Goal: Transaction & Acquisition: Purchase product/service

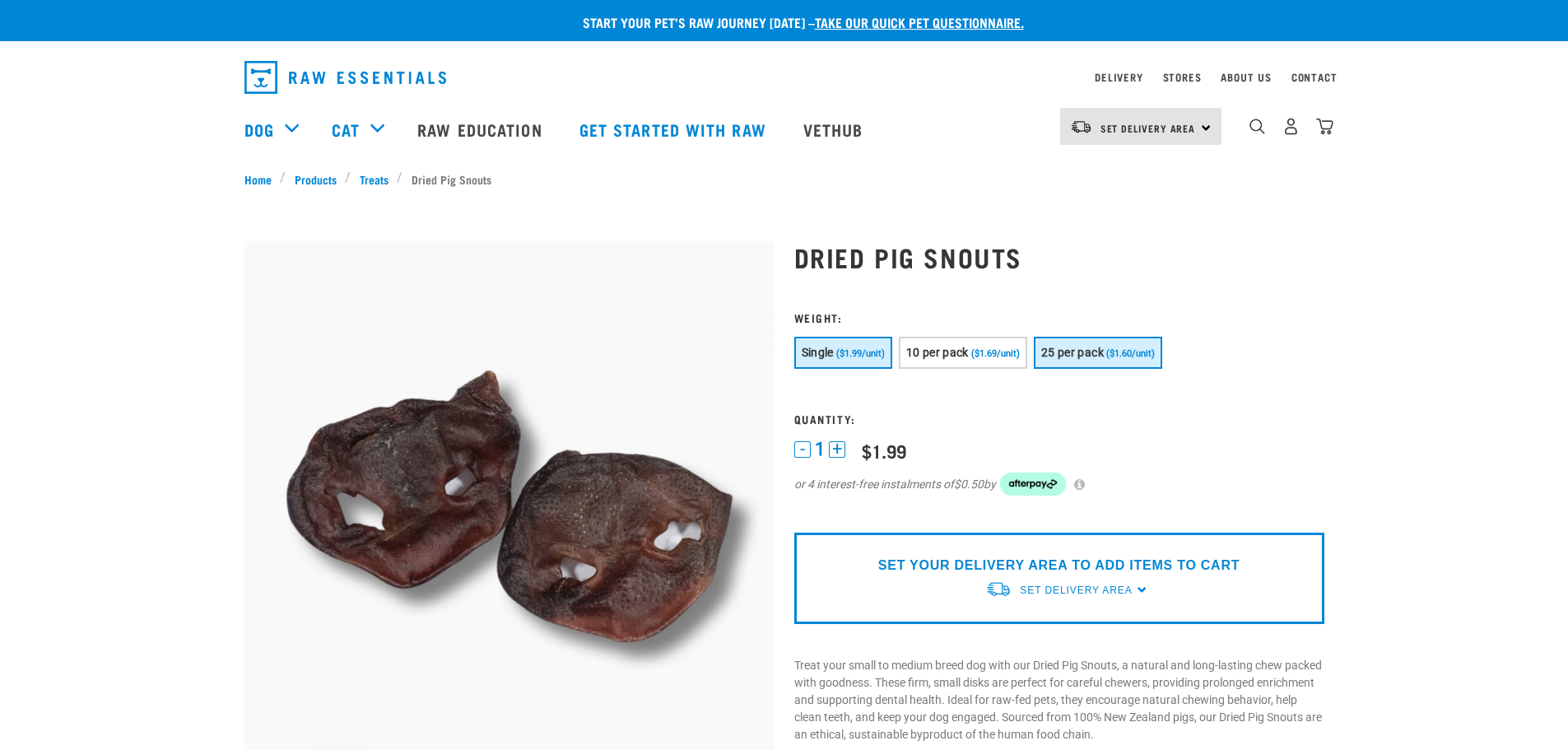
click at [1092, 350] on span "25 per pack" at bounding box center [1072, 353] width 62 height 13
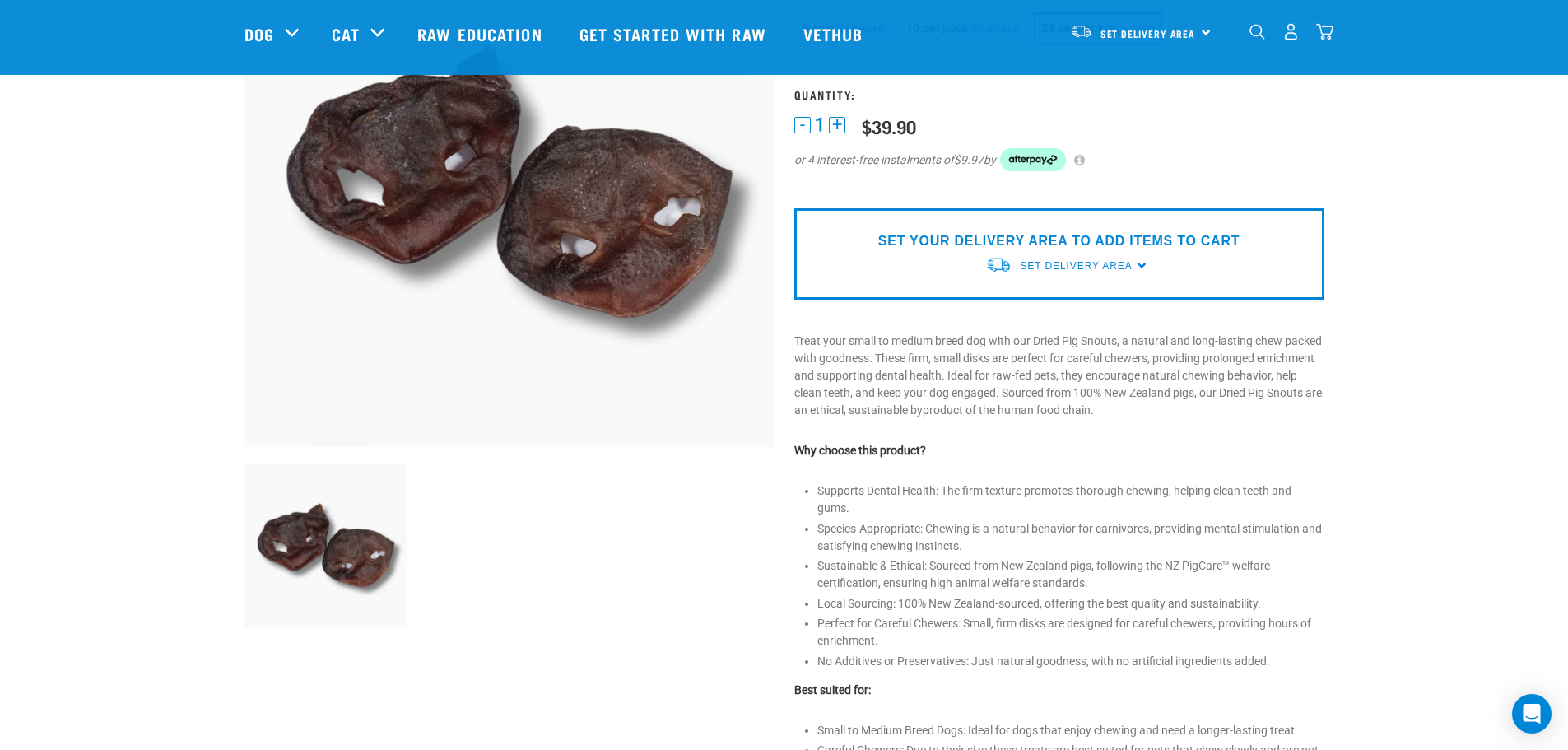
scroll to position [247, 0]
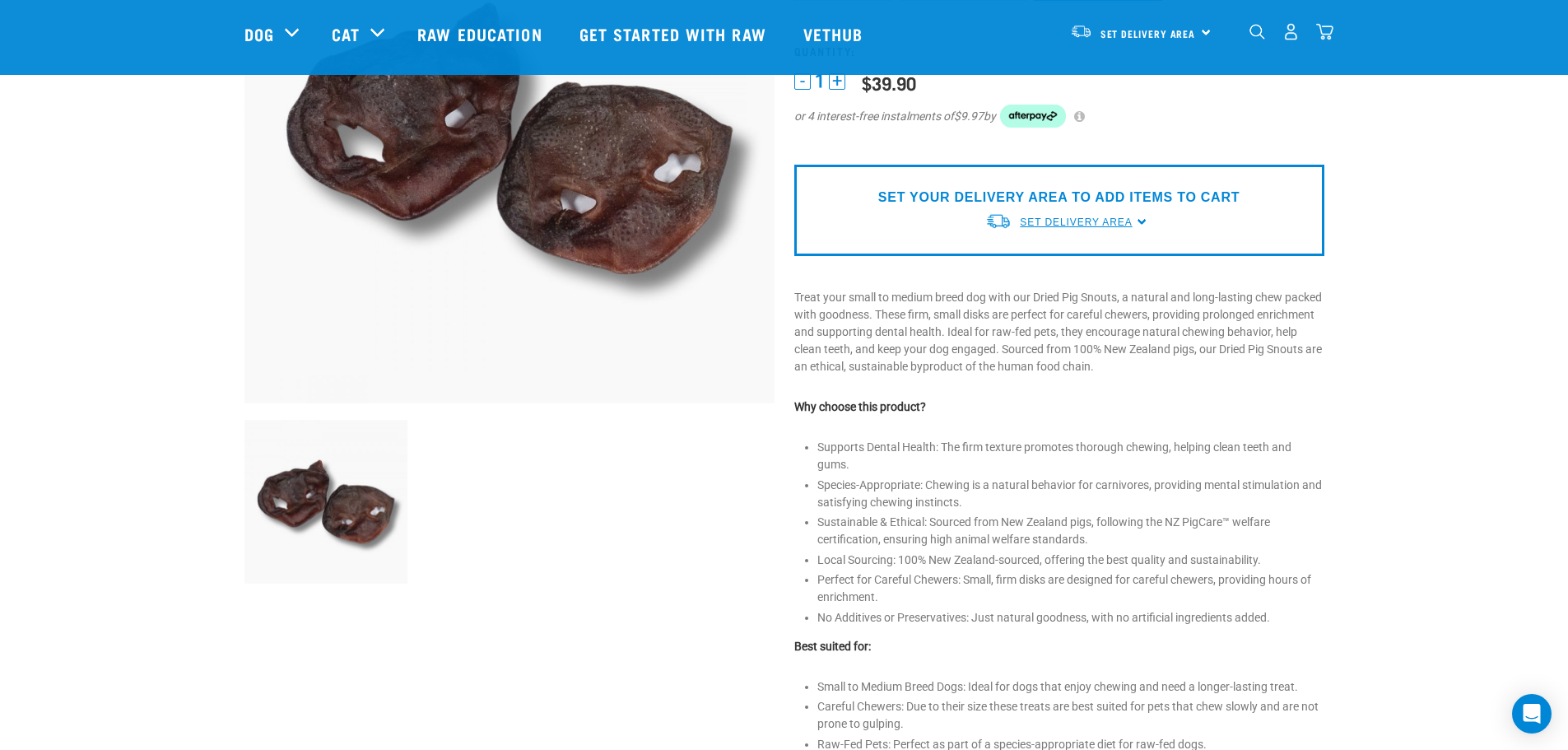
click at [1066, 221] on span "Set Delivery Area" at bounding box center [1076, 222] width 112 height 12
click at [1049, 288] on link "[GEOGRAPHIC_DATA]" at bounding box center [1067, 288] width 163 height 27
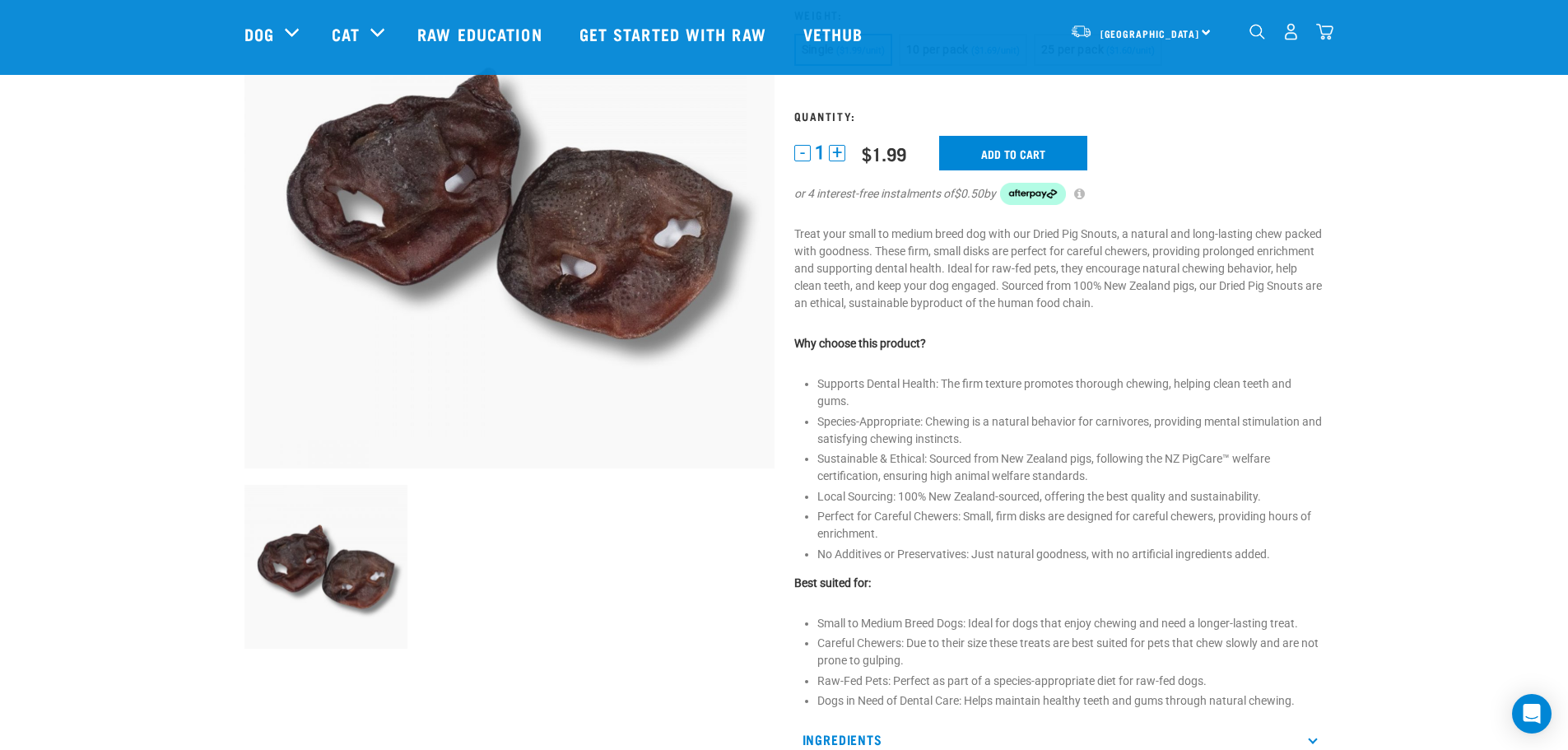
scroll to position [121, 0]
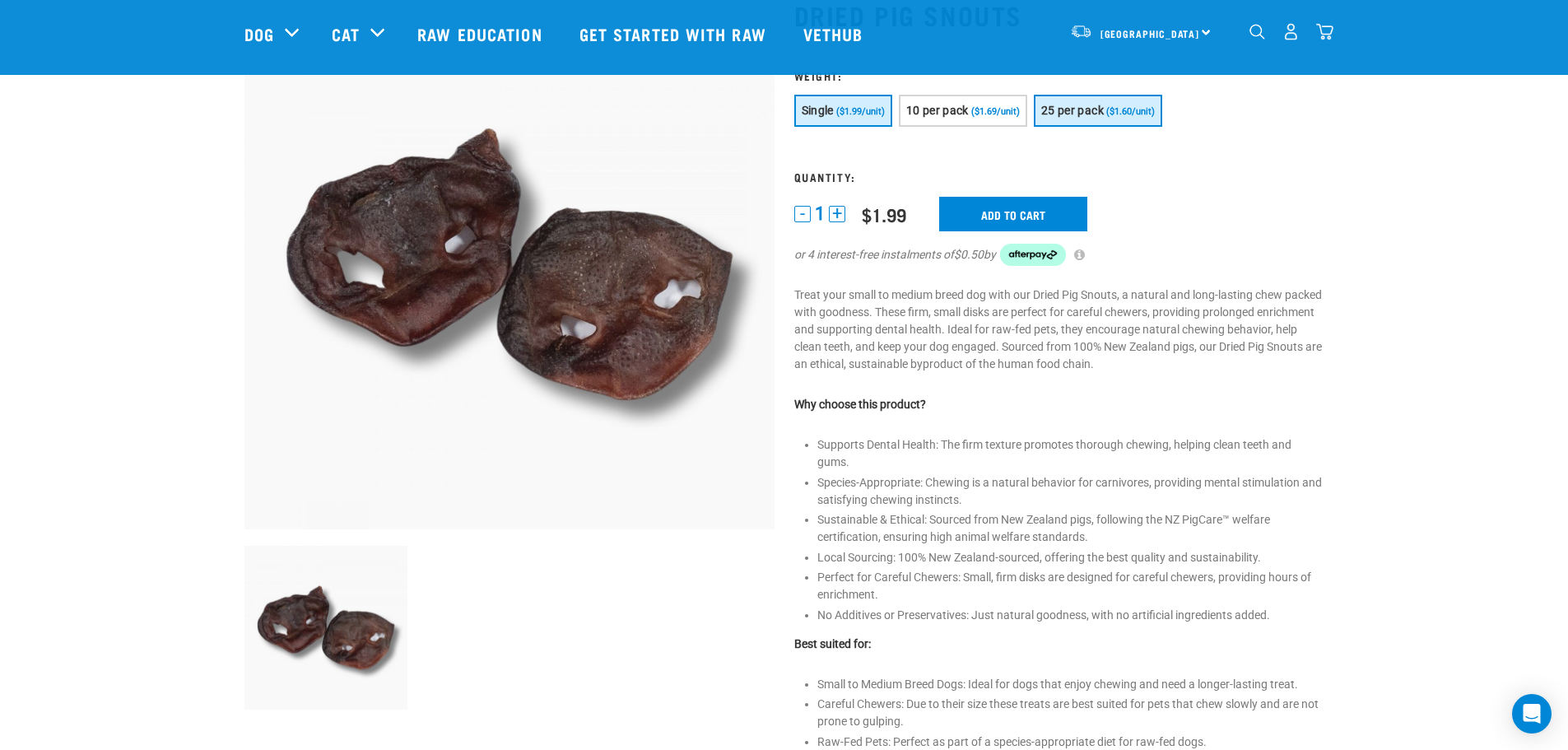
click at [1071, 112] on span "25 per pack" at bounding box center [1072, 111] width 62 height 13
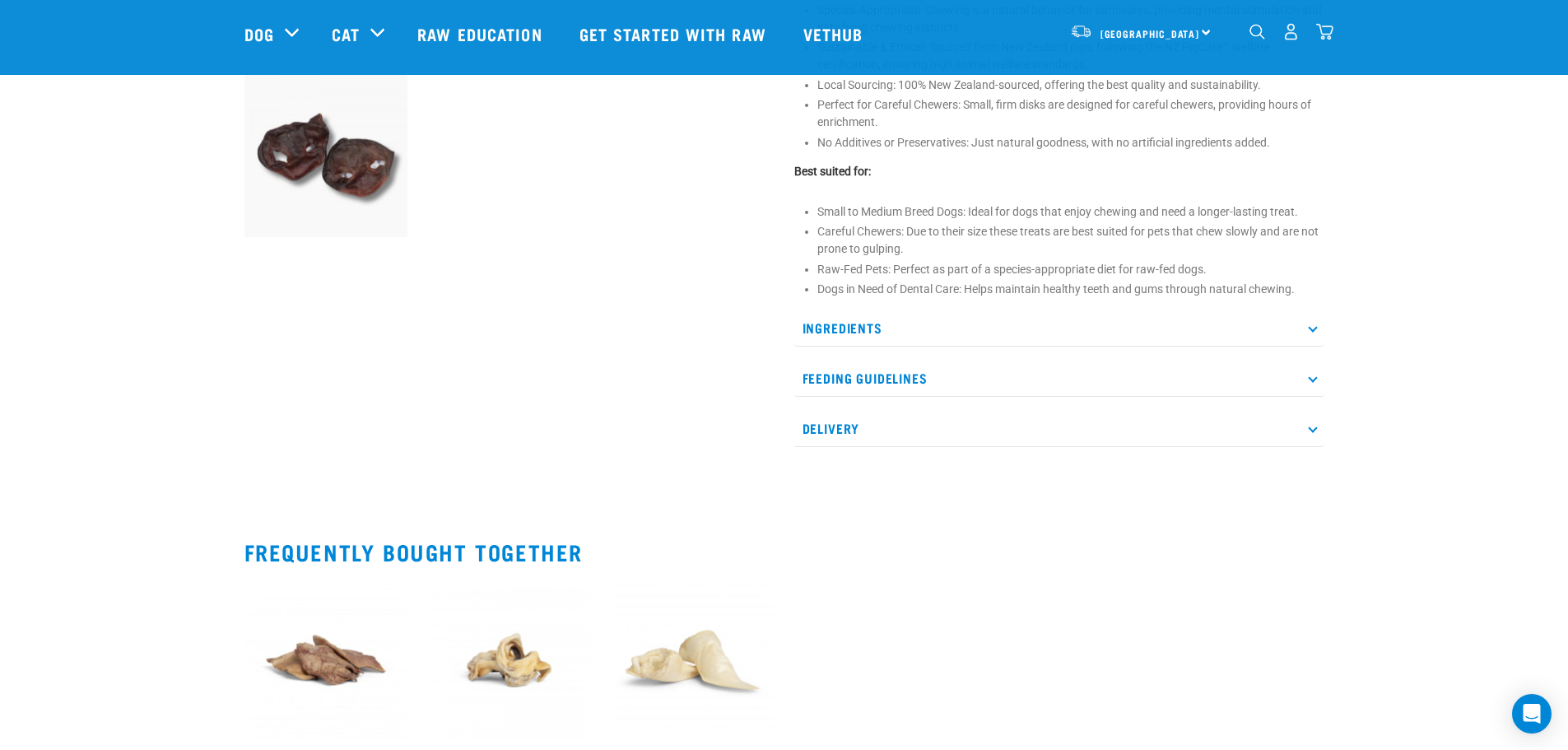
scroll to position [614, 0]
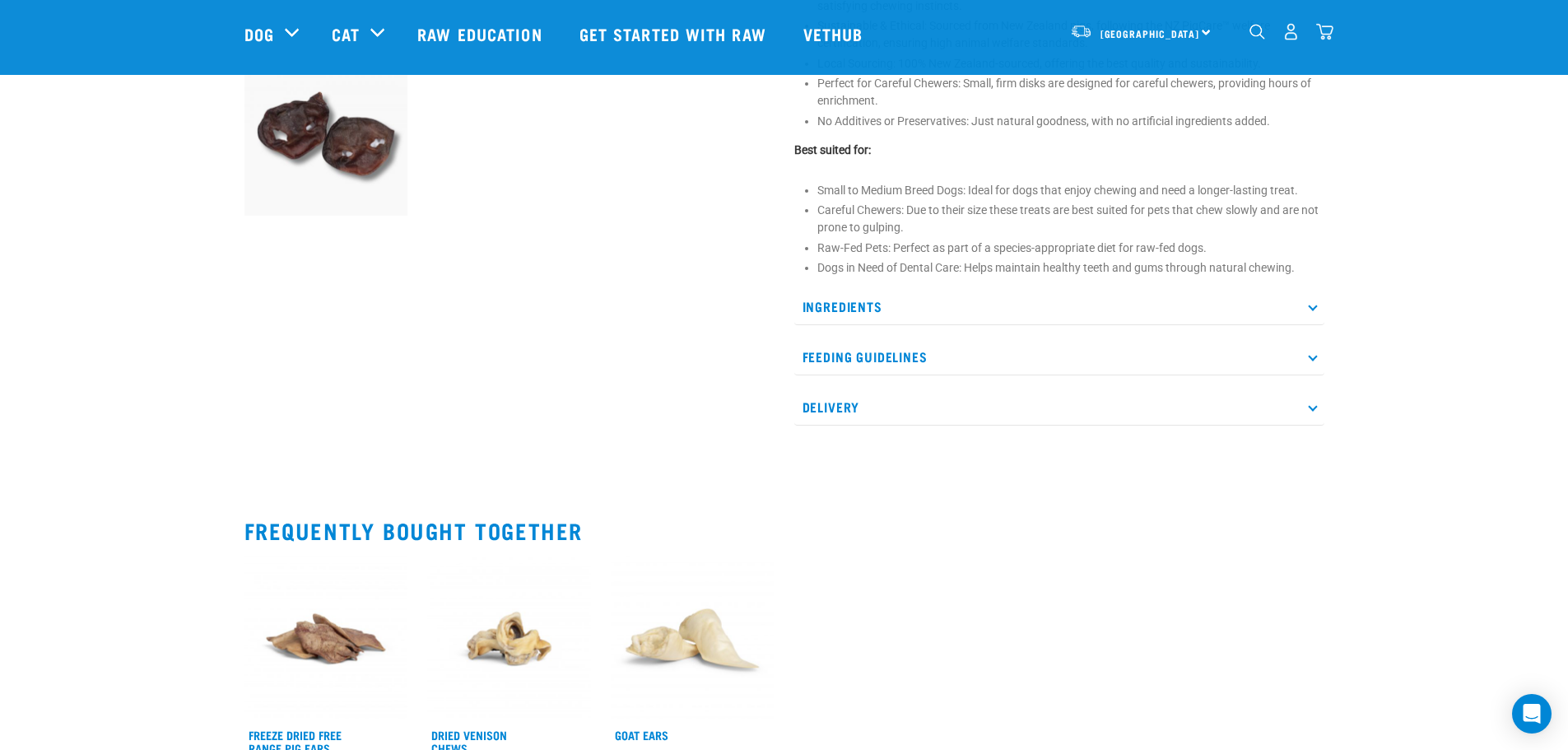
click at [1319, 353] on p "Feeding Guidelines" at bounding box center [1058, 357] width 530 height 38
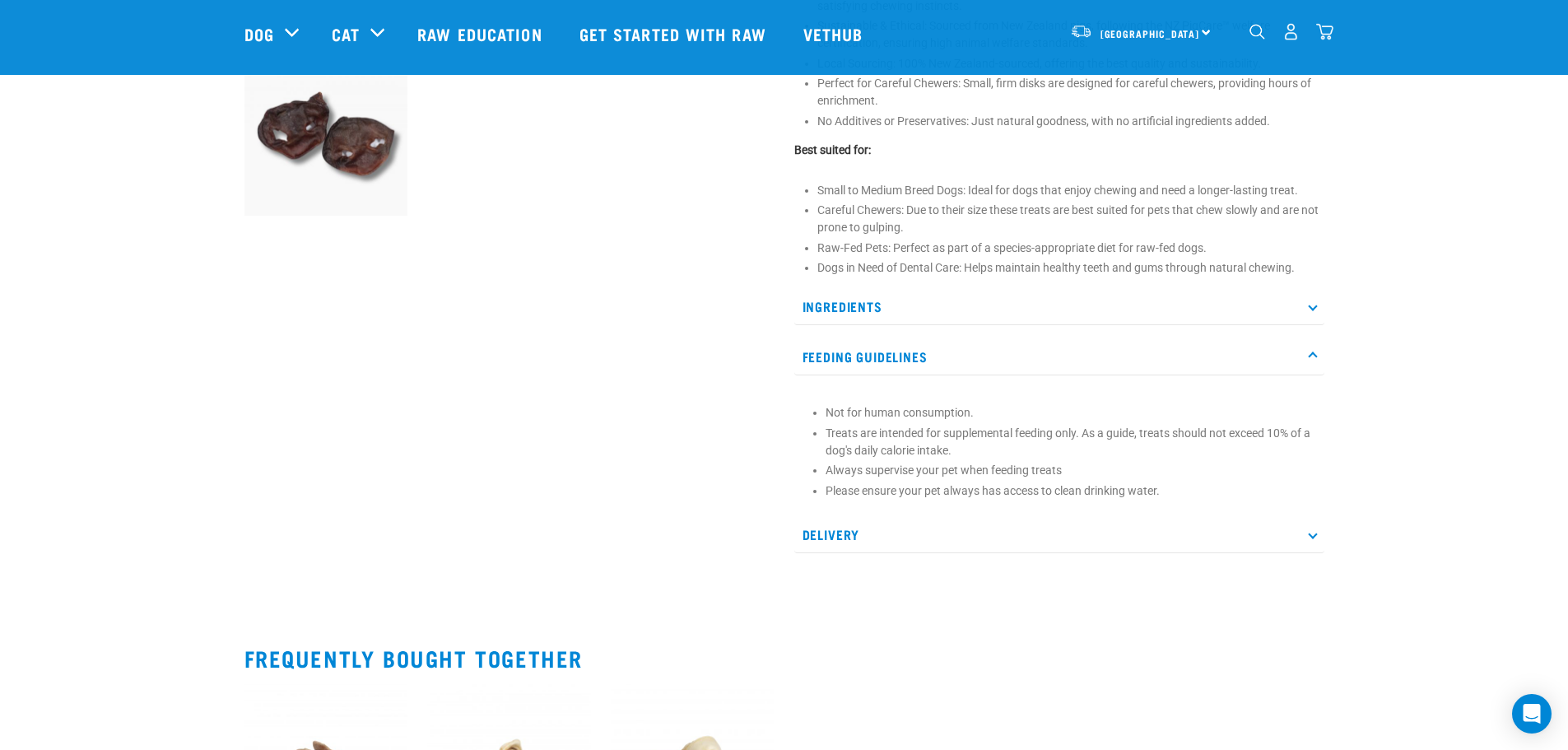
click at [1313, 306] on icon at bounding box center [1311, 306] width 9 height 9
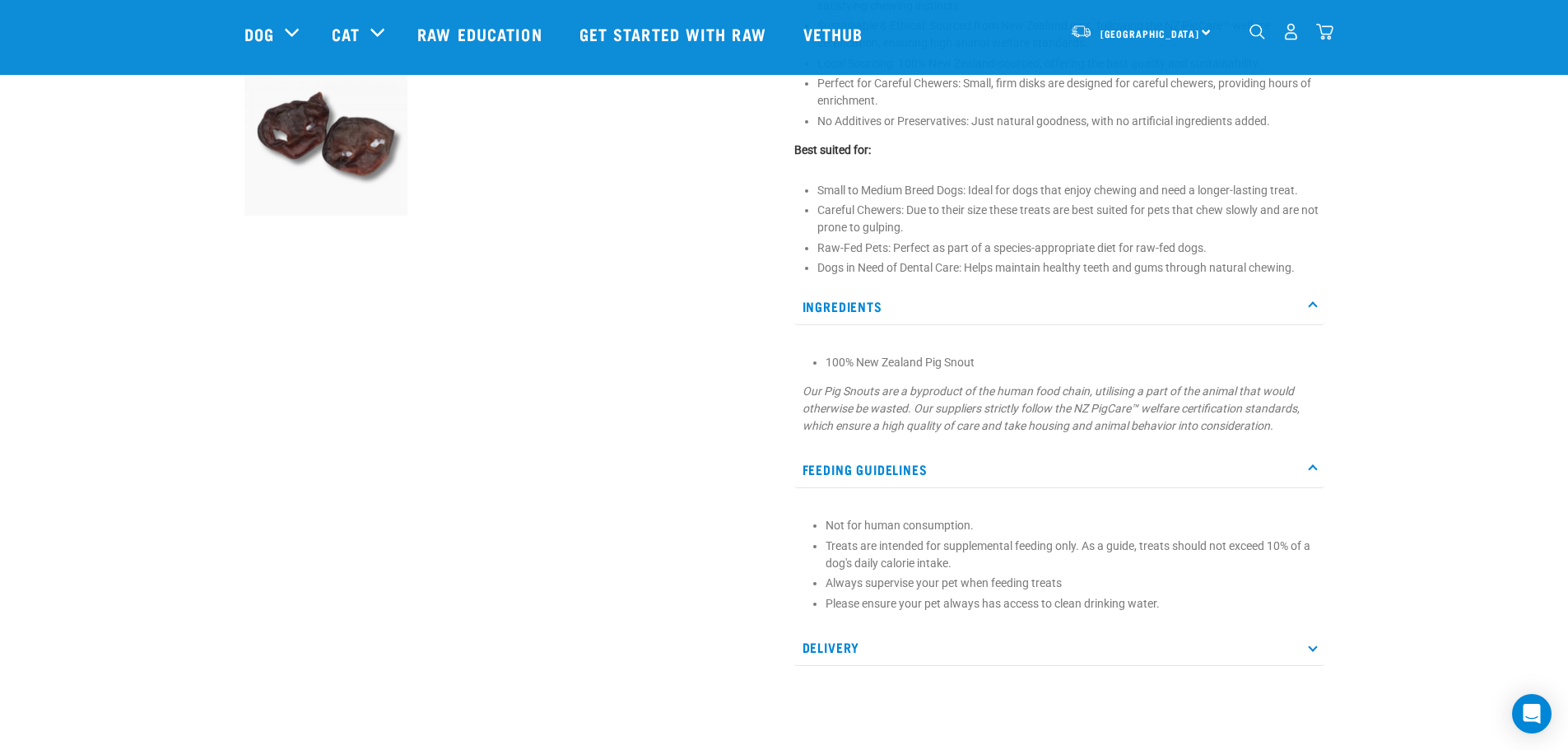
click at [1317, 649] on p "Delivery" at bounding box center [1058, 647] width 530 height 38
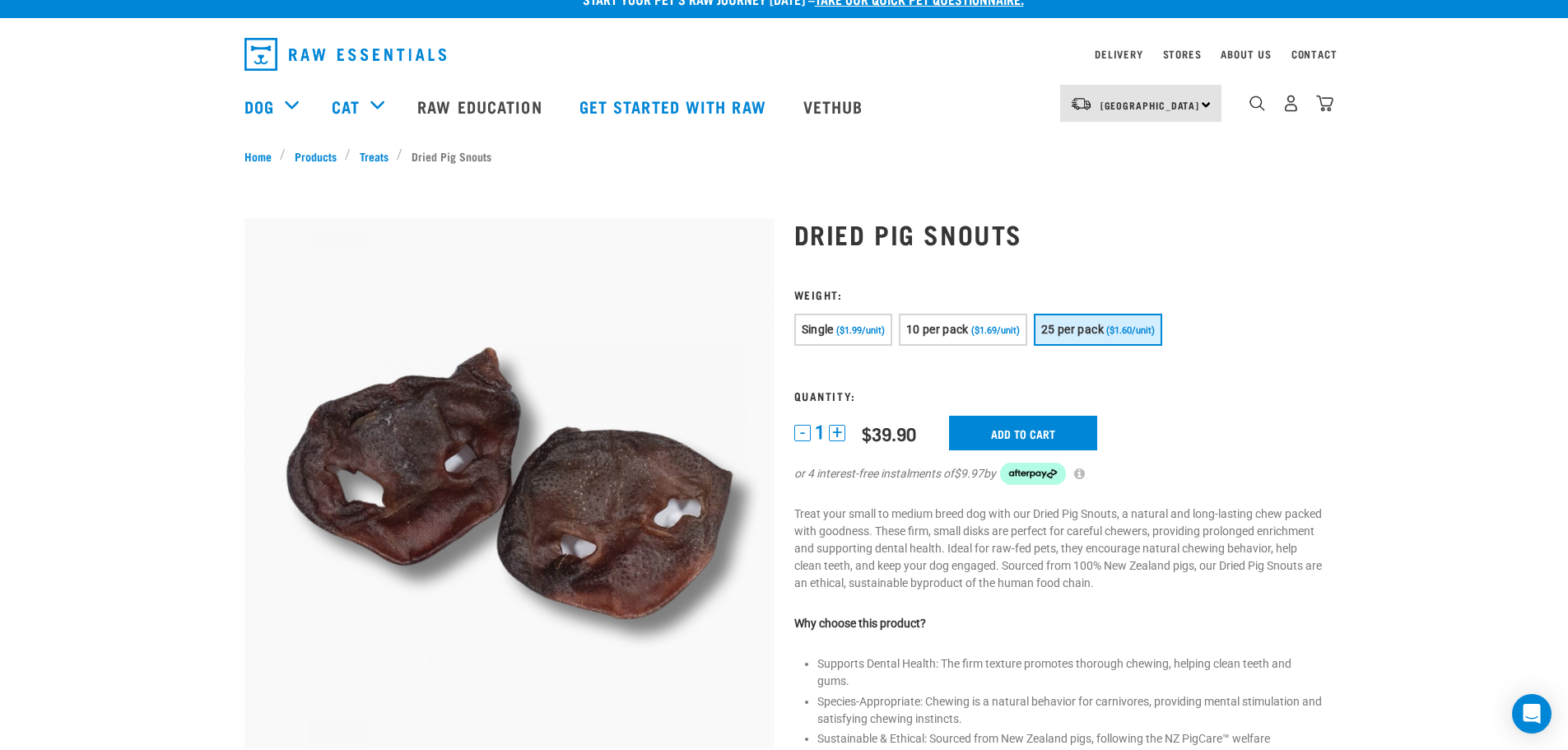
scroll to position [0, 0]
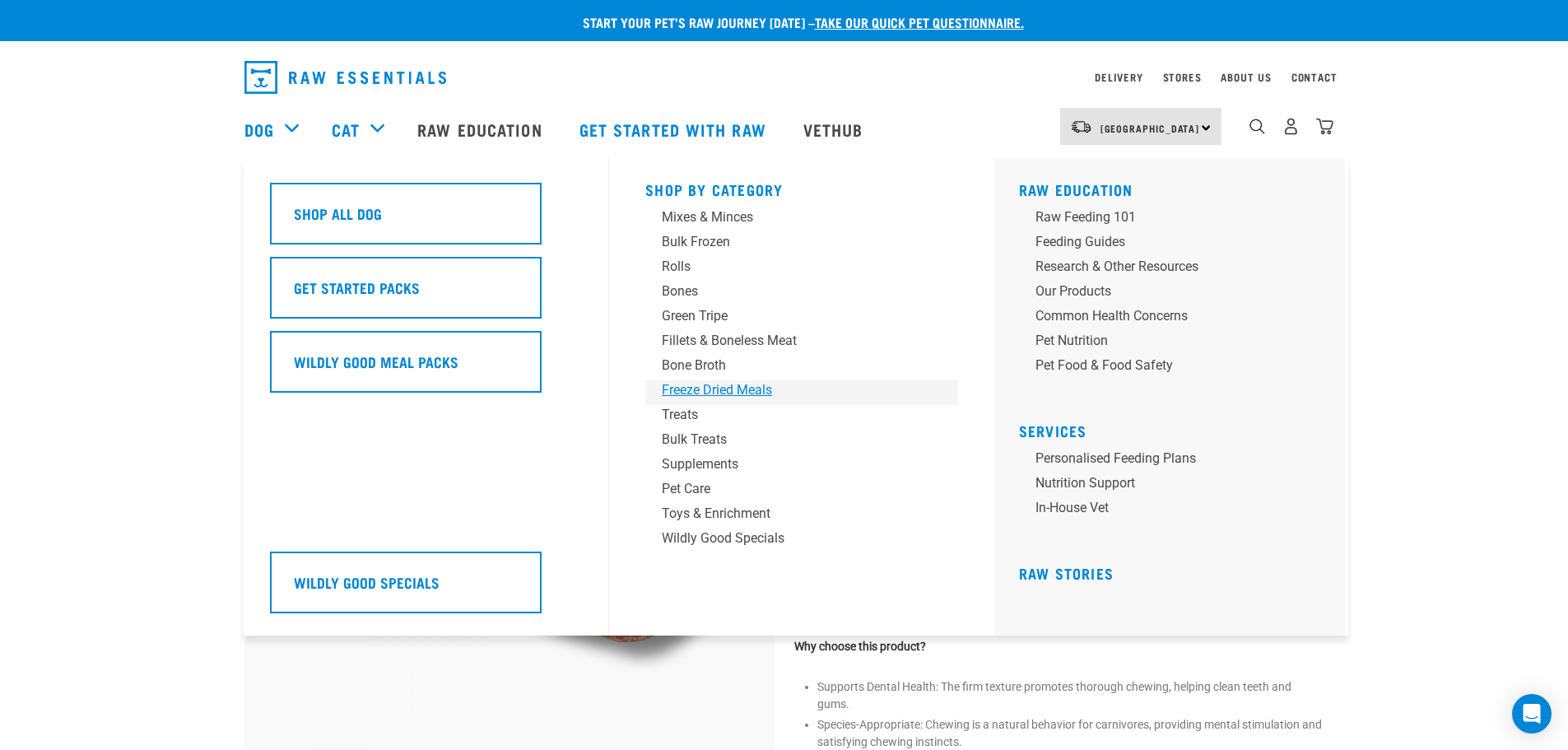
click at [718, 391] on div "Freeze Dried Meals" at bounding box center [789, 390] width 257 height 20
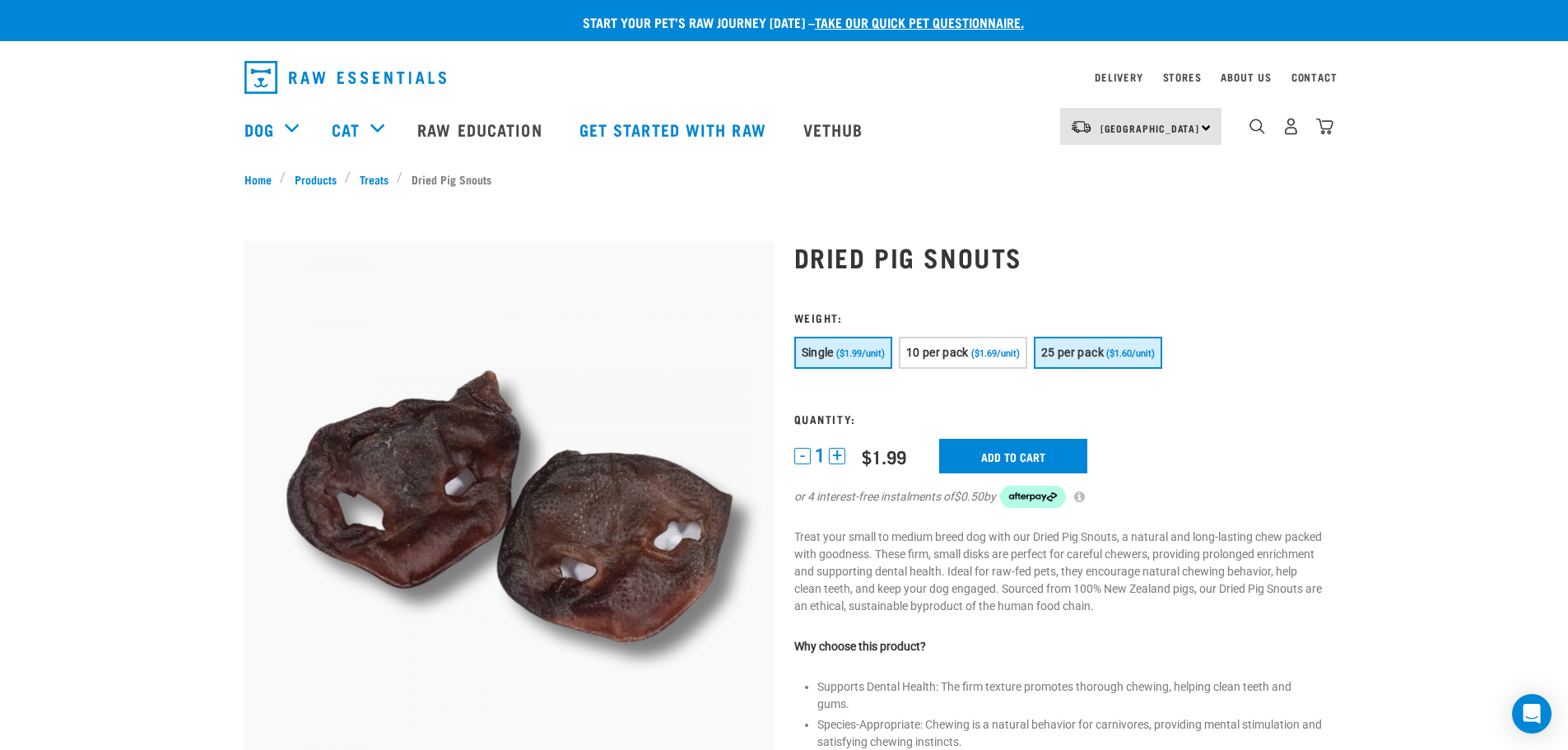
click at [1091, 353] on span "25 per pack" at bounding box center [1072, 353] width 62 height 13
click at [1027, 453] on input "Add to cart" at bounding box center [1023, 456] width 148 height 35
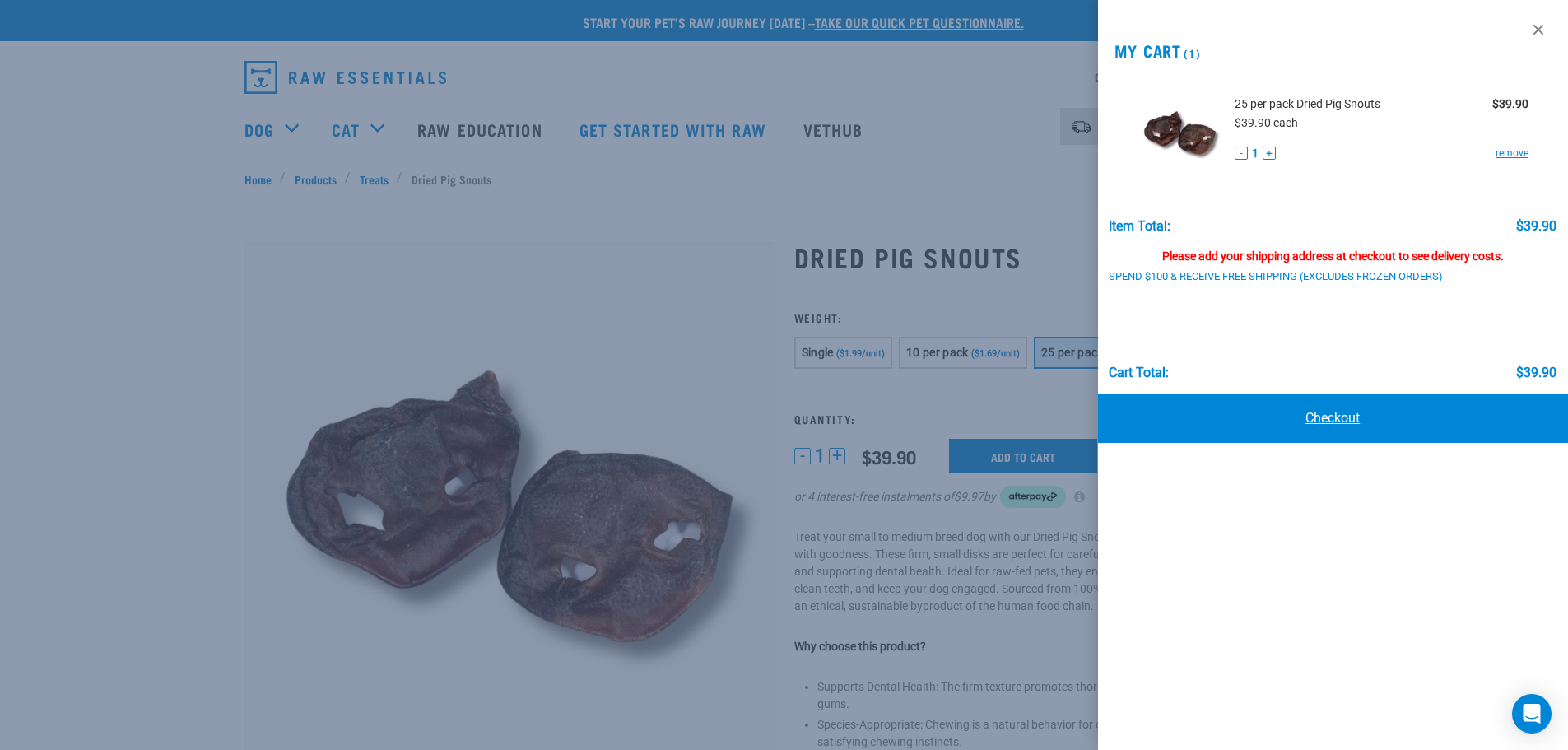
click at [1312, 420] on link "Checkout" at bounding box center [1333, 417] width 471 height 49
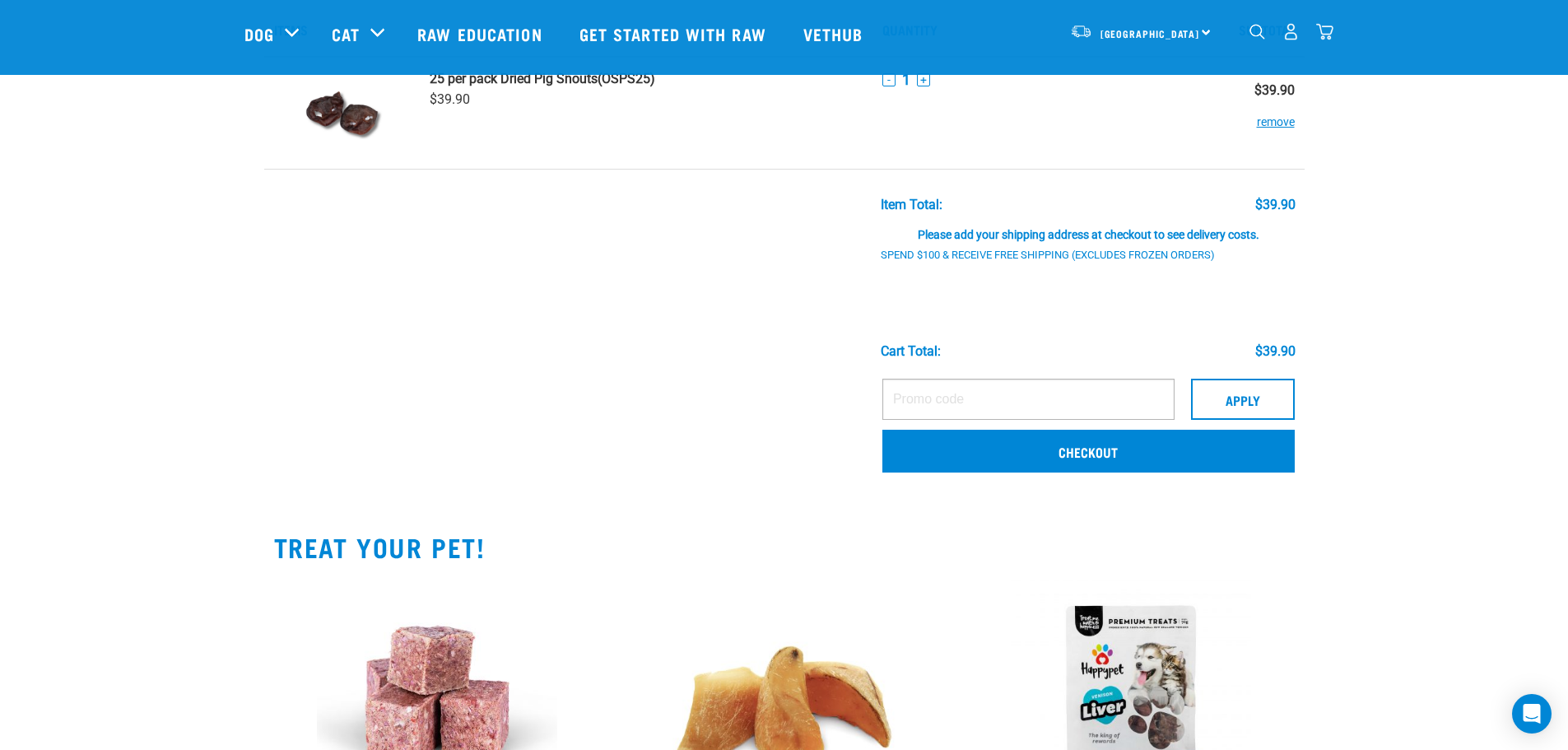
scroll to position [247, 0]
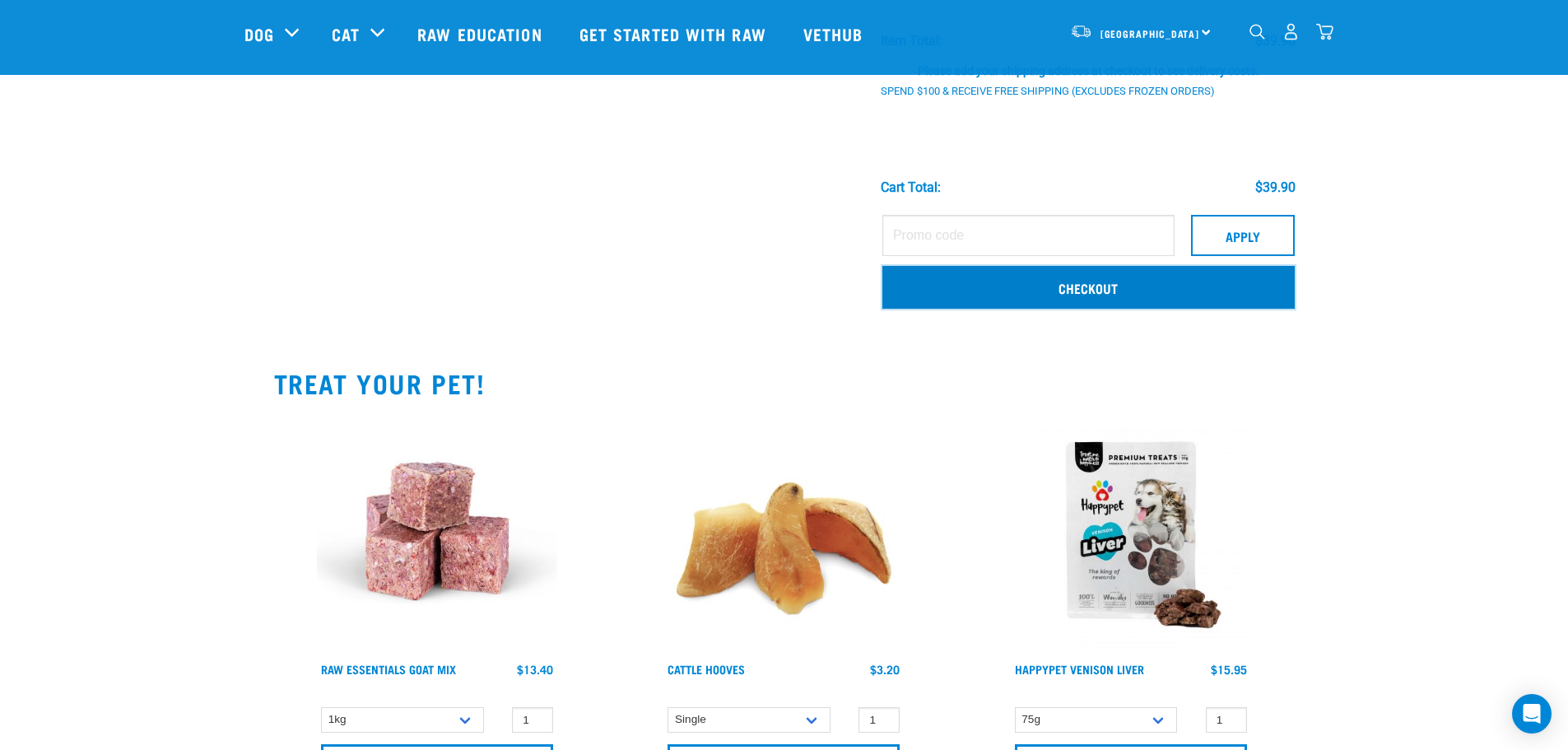
click at [1113, 288] on link "Checkout" at bounding box center [1088, 288] width 412 height 43
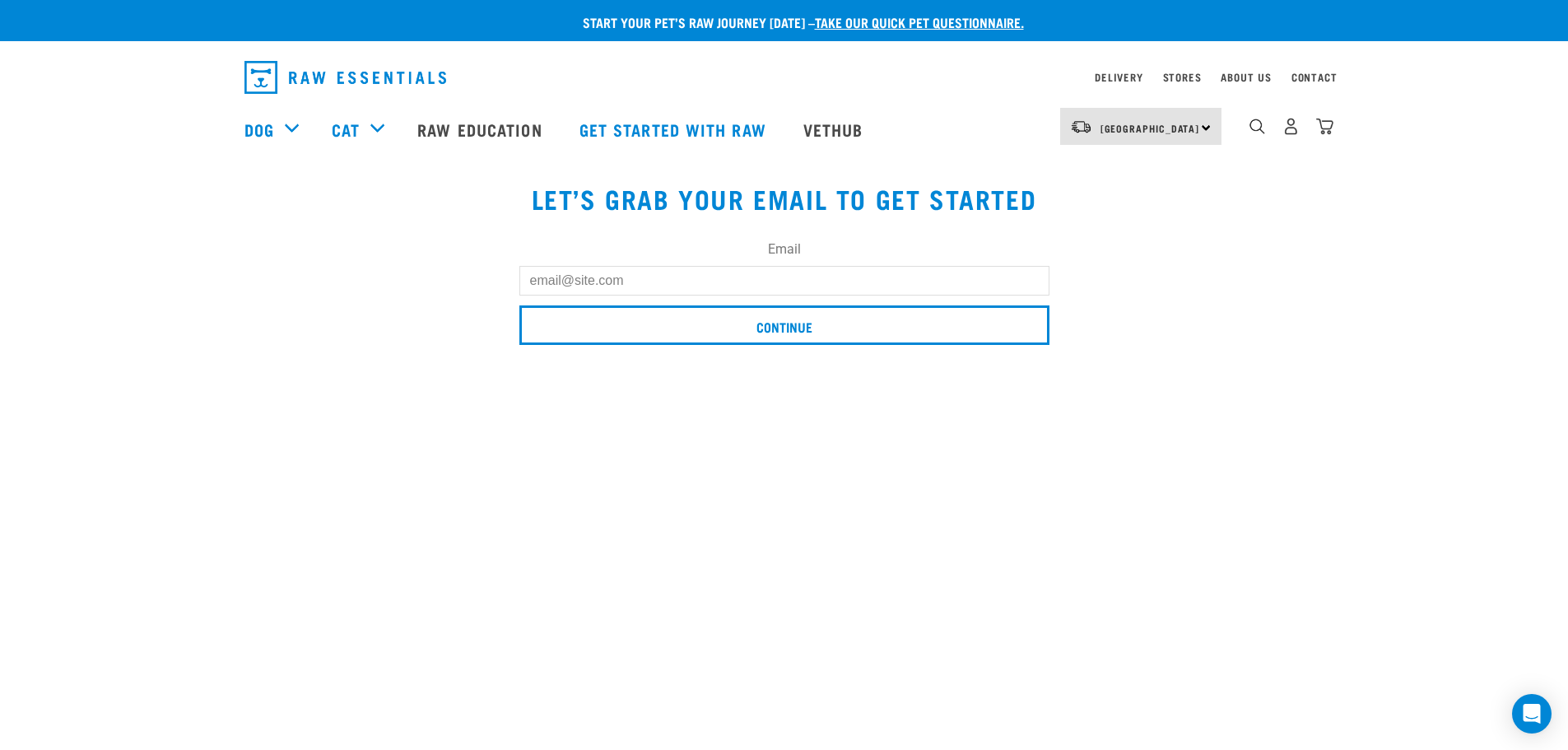
click at [737, 276] on input "Email" at bounding box center [784, 281] width 530 height 30
type input "[EMAIL_ADDRESS][DOMAIN_NAME]"
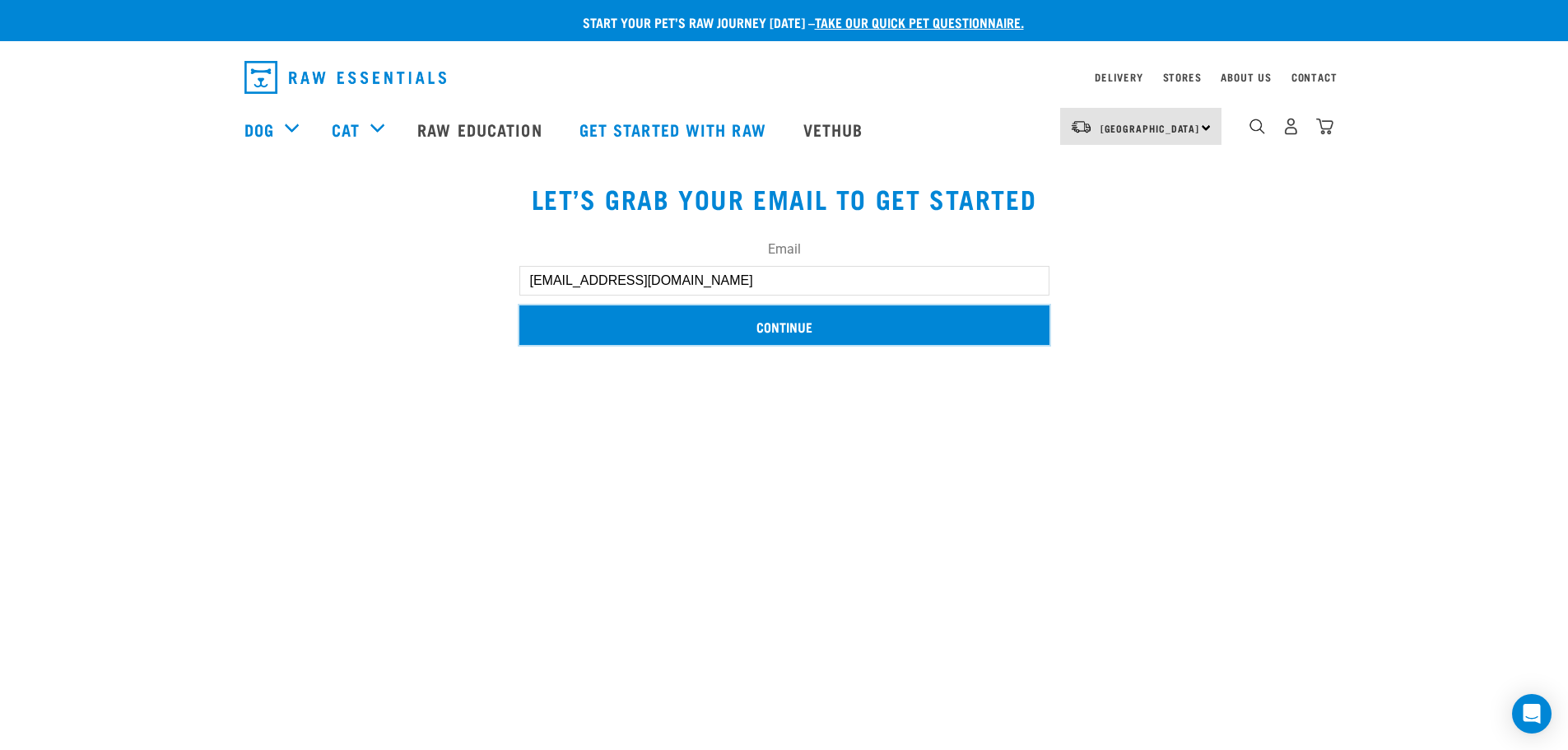
click at [809, 323] on input "Continue" at bounding box center [784, 325] width 530 height 39
